Goal: Check status: Check status

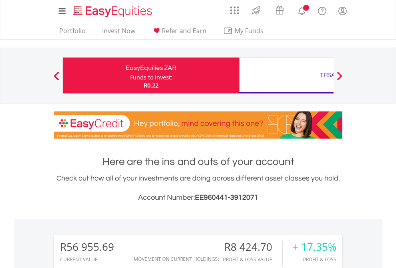
scroll to position [77, 126]
click at [130, 76] on div "Funds to invest:" at bounding box center [151, 78] width 42 height 8
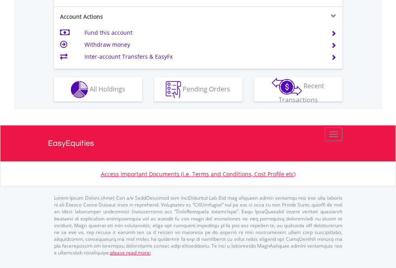
scroll to position [751, 0]
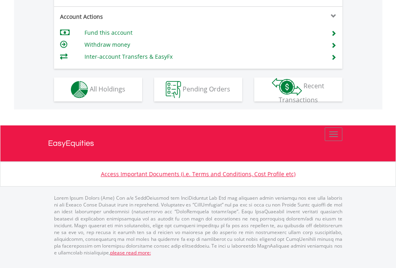
scroll to position [767, 0]
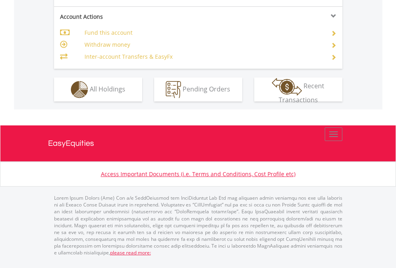
scroll to position [751, 0]
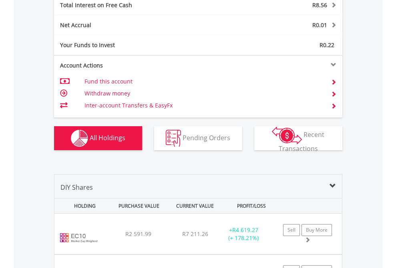
scroll to position [922, 0]
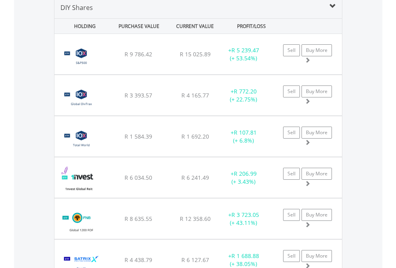
scroll to position [773, 0]
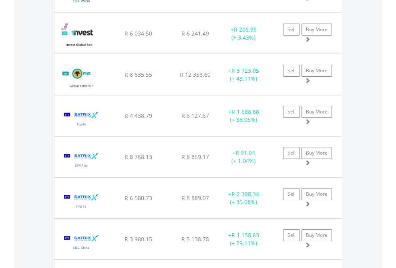
scroll to position [58, 0]
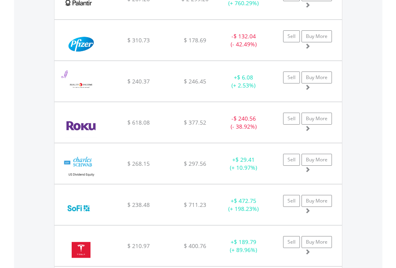
scroll to position [77, 126]
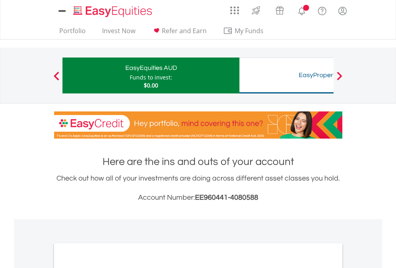
scroll to position [481, 0]
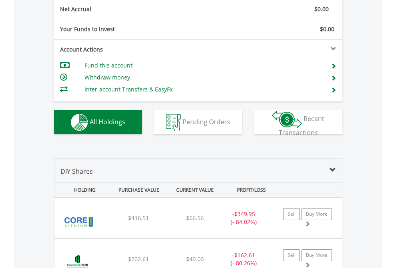
scroll to position [906, 0]
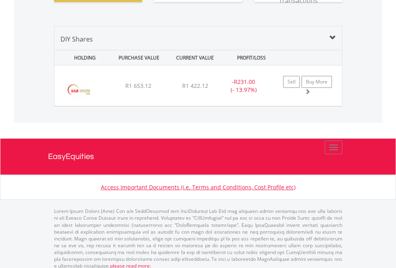
scroll to position [890, 0]
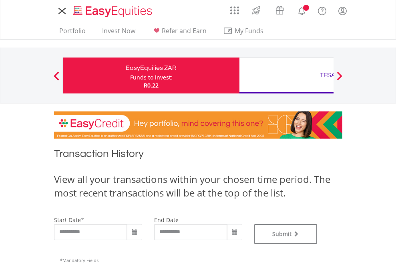
type input "**********"
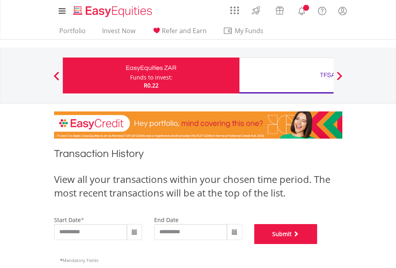
click at [317, 244] on button "Submit" at bounding box center [285, 234] width 63 height 20
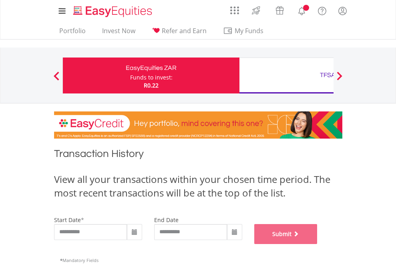
scroll to position [324, 0]
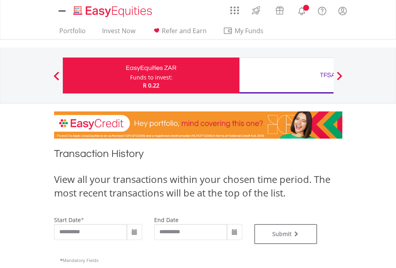
click at [286, 76] on div "TFSA" at bounding box center [327, 75] width 167 height 11
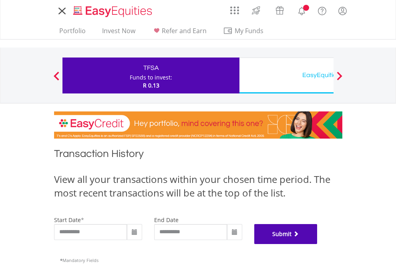
click at [317, 244] on button "Submit" at bounding box center [285, 234] width 63 height 20
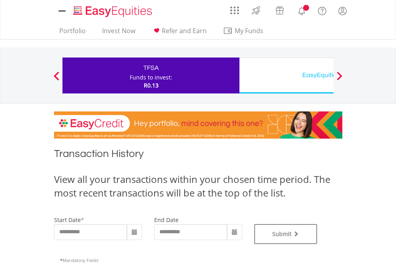
click at [286, 76] on div "EasyEquities USD" at bounding box center [327, 75] width 167 height 11
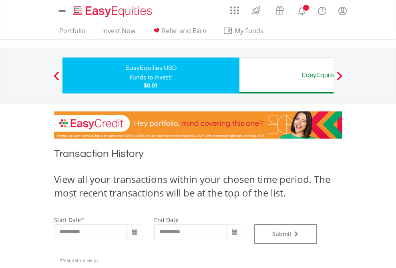
type input "**********"
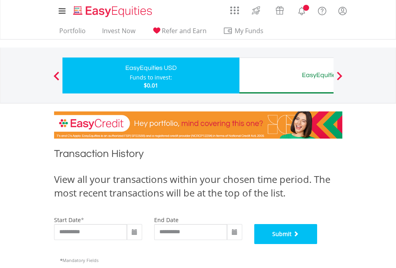
click at [317, 244] on button "Submit" at bounding box center [285, 234] width 63 height 20
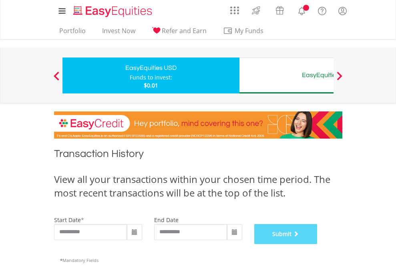
scroll to position [324, 0]
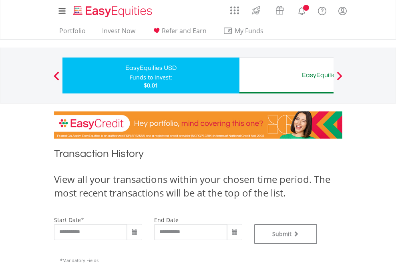
click at [286, 76] on div "EasyEquities AUD" at bounding box center [327, 75] width 167 height 11
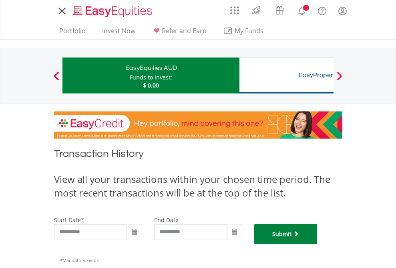
click at [317, 244] on button "Submit" at bounding box center [285, 234] width 63 height 20
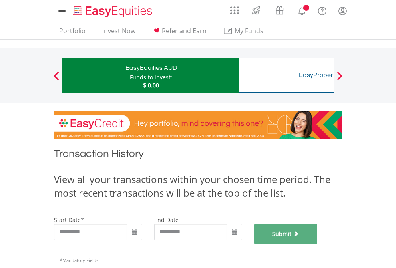
scroll to position [324, 0]
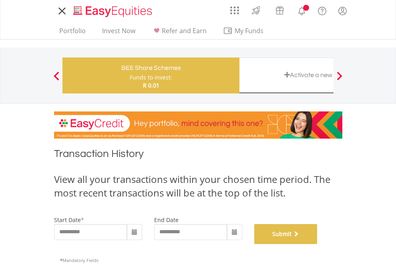
click at [317, 244] on button "Submit" at bounding box center [285, 234] width 63 height 20
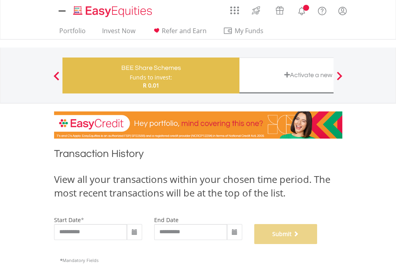
scroll to position [324, 0]
